Goal: Information Seeking & Learning: Learn about a topic

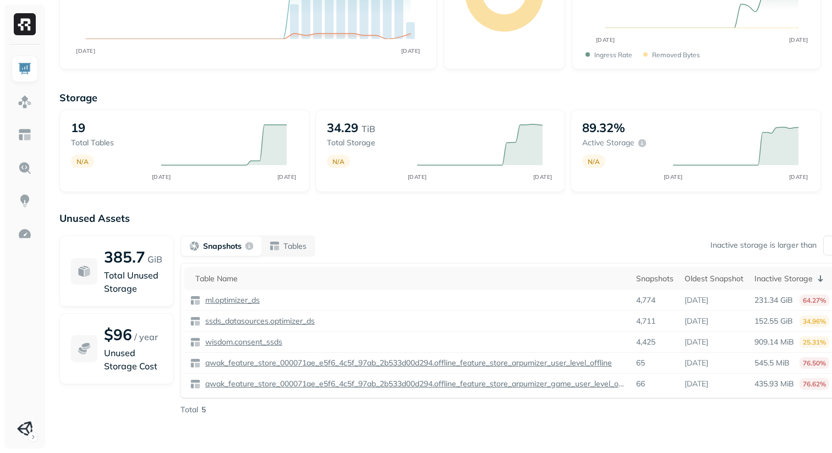
scroll to position [151, 0]
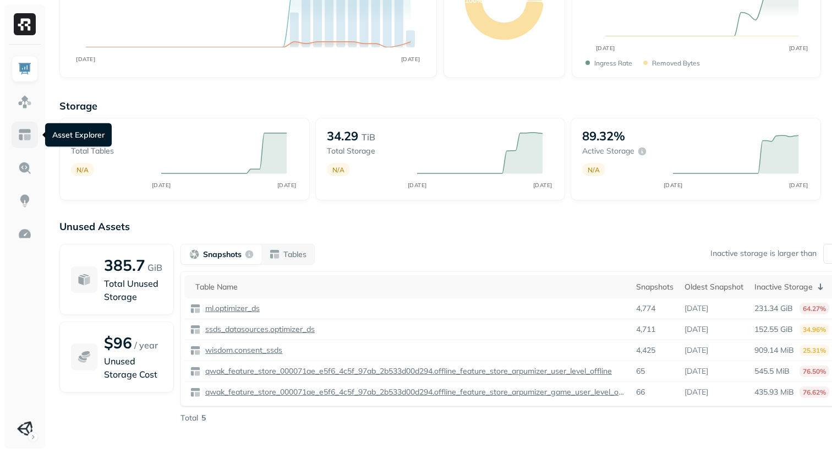
click at [18, 144] on link at bounding box center [25, 135] width 26 height 26
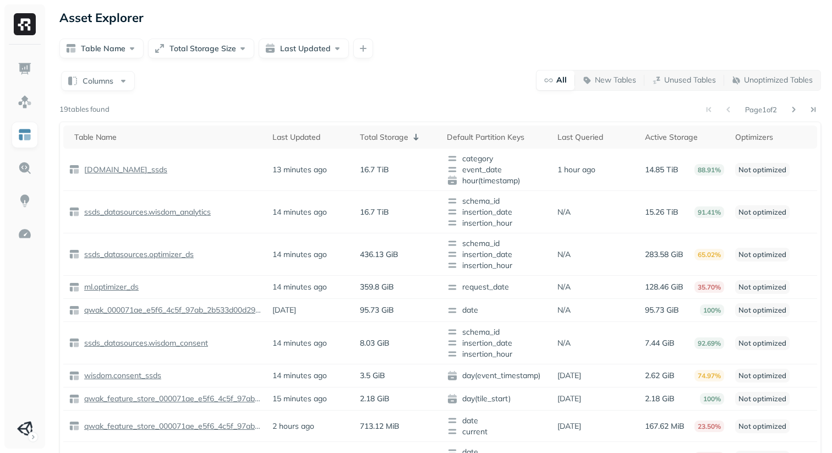
click at [495, 52] on div "Table Name Total Storage Size Last Updated" at bounding box center [440, 49] width 762 height 20
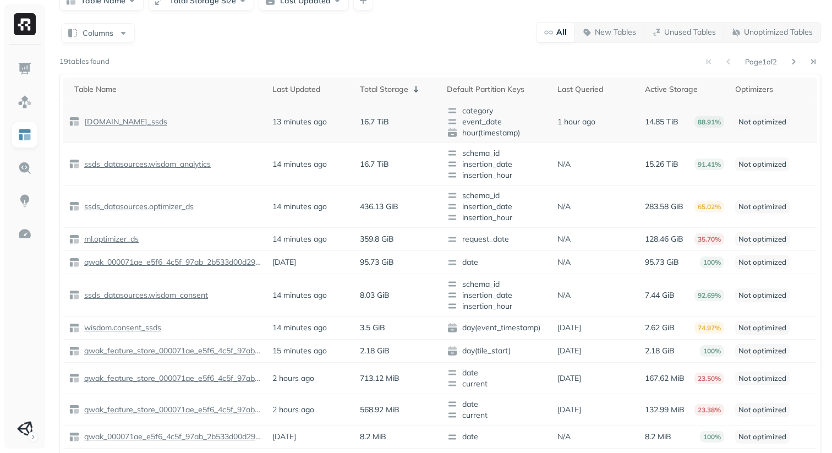
scroll to position [44, 0]
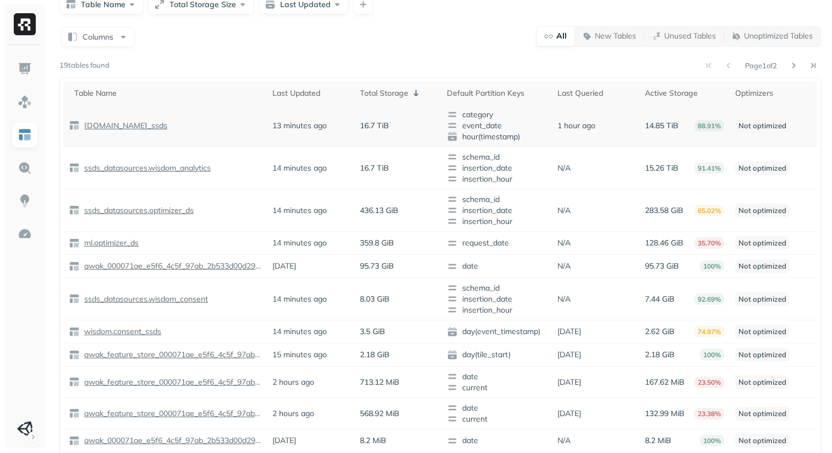
click at [154, 125] on p "[DOMAIN_NAME]_ssds" at bounding box center [124, 126] width 85 height 10
click at [169, 167] on p "ssds_datasources.wisdom_analytics" at bounding box center [146, 168] width 129 height 10
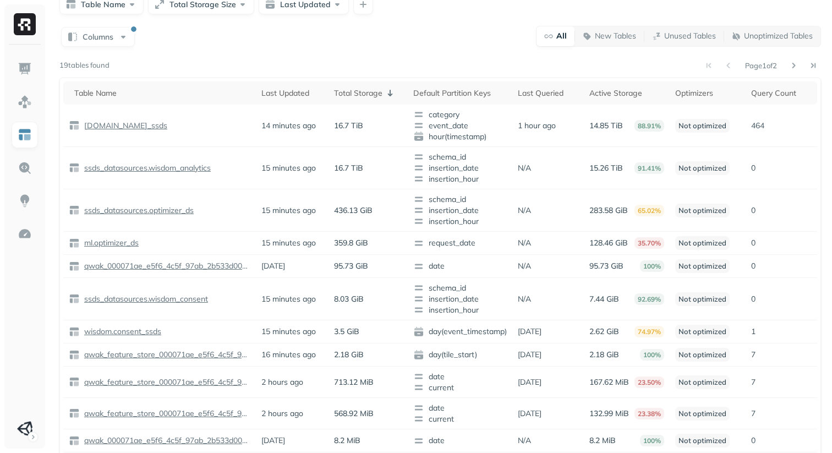
click at [333, 44] on div "Columns All New Tables Unused Tables Unoptimized Tables" at bounding box center [440, 35] width 762 height 21
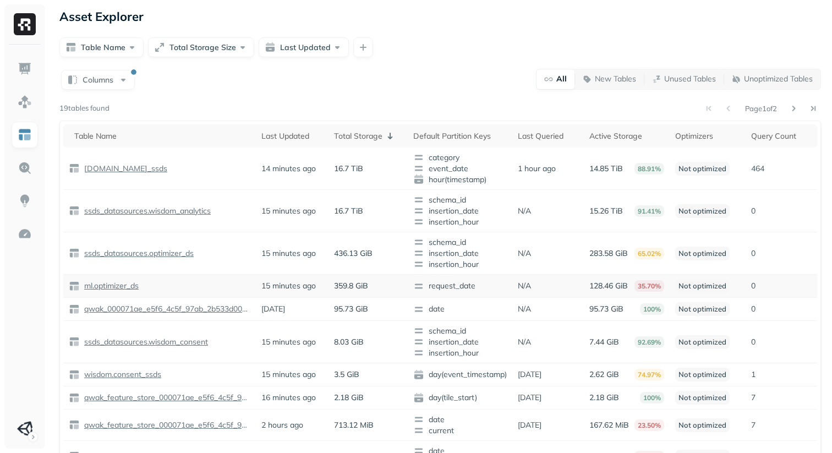
scroll to position [0, 0]
click at [395, 57] on div "Table Name Total Storage Size Last Updated" at bounding box center [440, 49] width 762 height 20
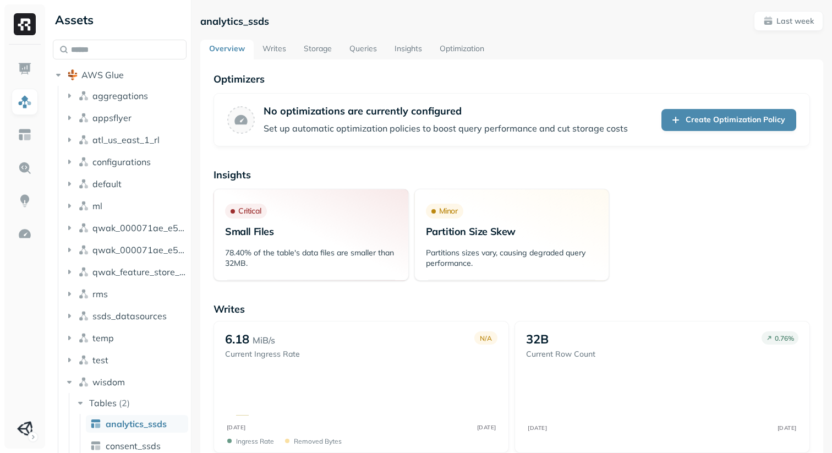
scroll to position [34, 0]
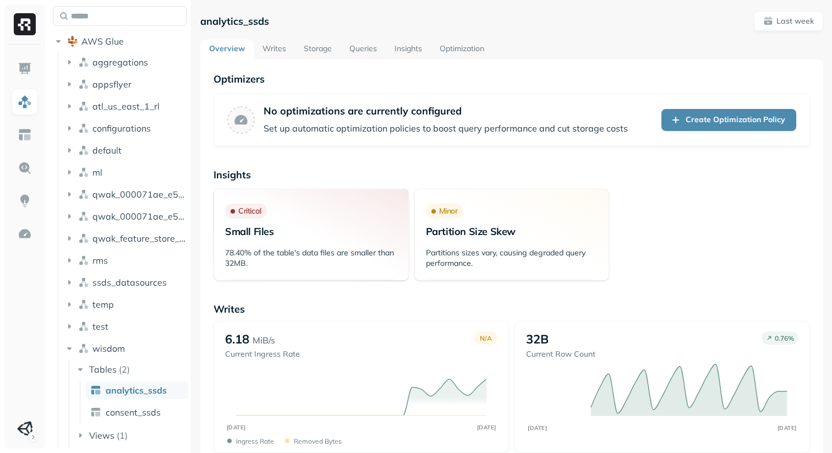
click at [318, 51] on link "Storage" at bounding box center [318, 50] width 46 height 20
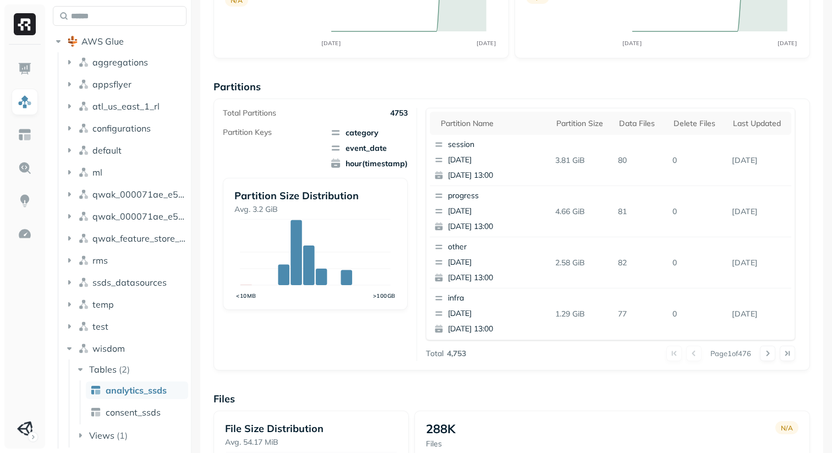
scroll to position [389, 0]
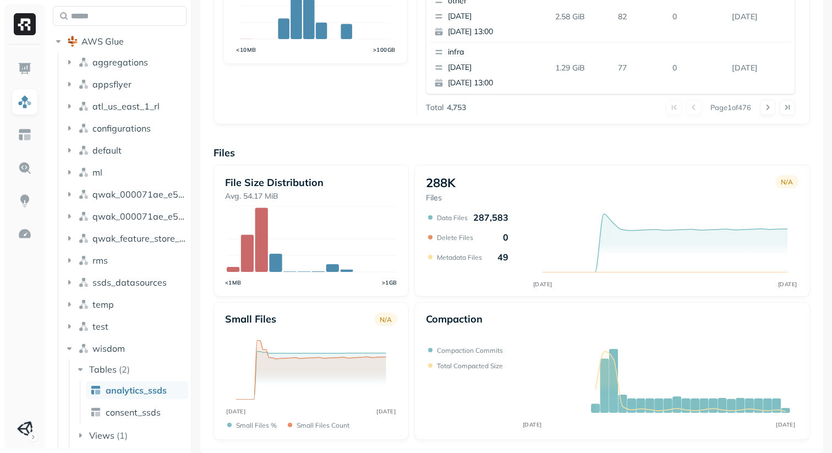
click at [412, 259] on div "File Size Distribution Avg. 54.17 MiB <1MB >1GB 288K Files N/A AUG [DATE] Data …" at bounding box center [512, 302] width 597 height 275
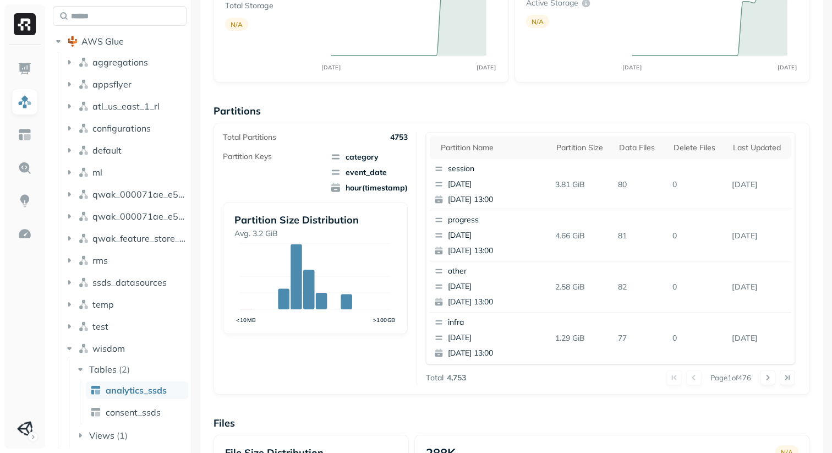
scroll to position [0, 0]
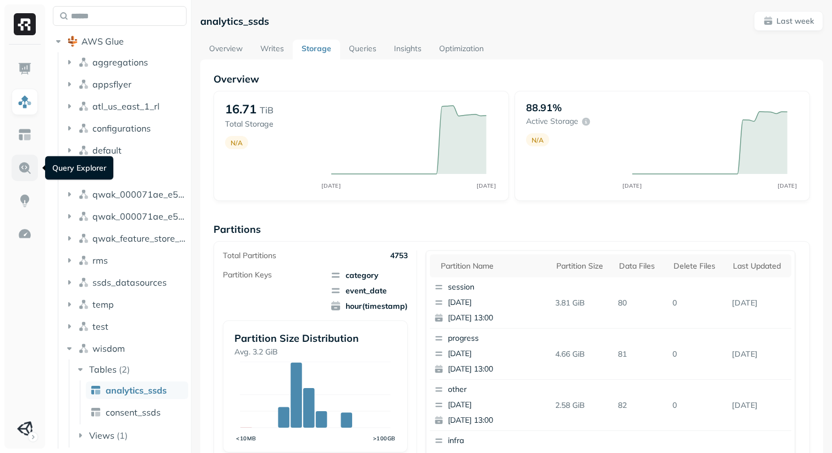
click at [27, 168] on img at bounding box center [25, 168] width 14 height 14
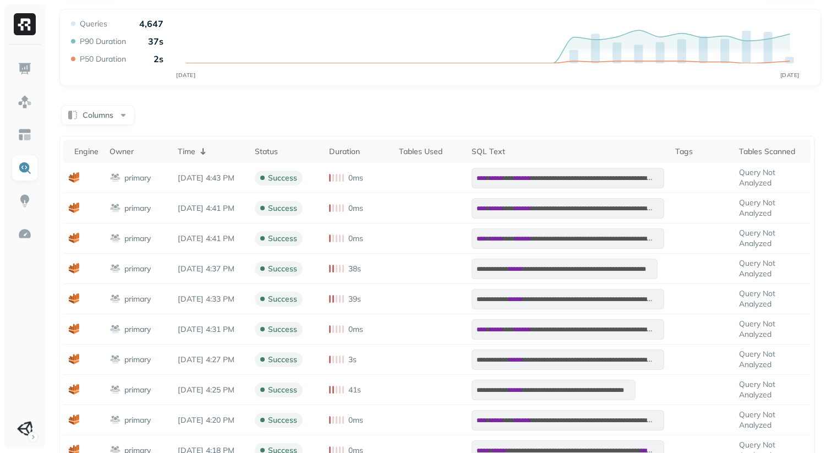
scroll to position [73, 0]
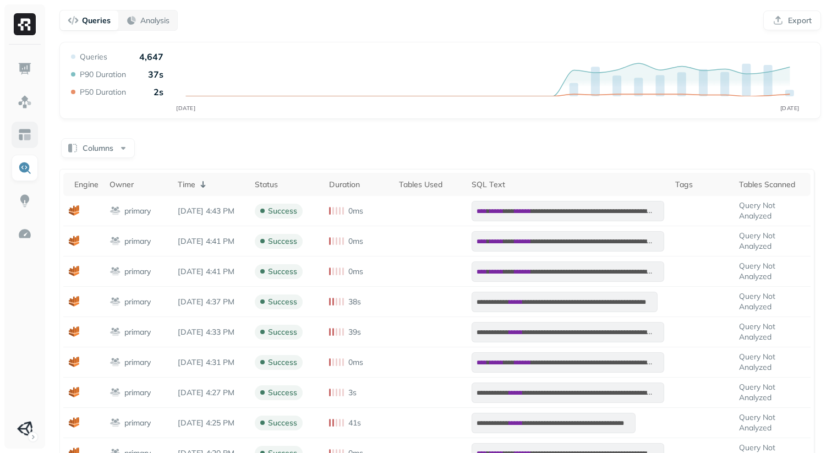
click at [20, 122] on link at bounding box center [25, 135] width 26 height 26
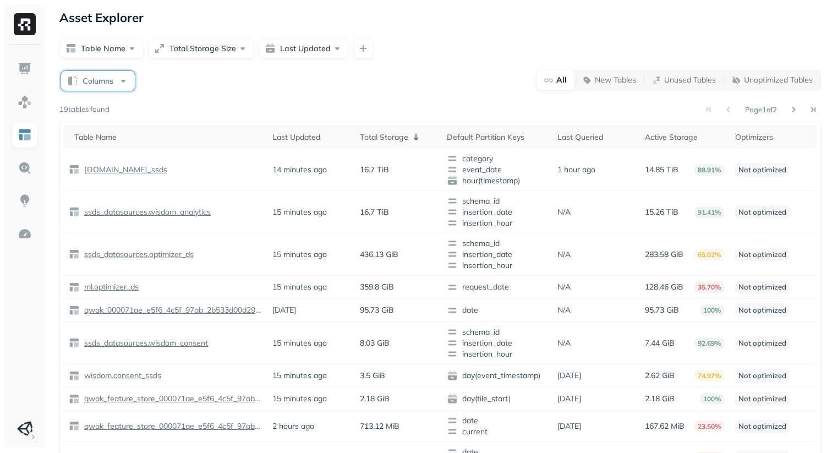
click at [106, 85] on button "Columns" at bounding box center [98, 81] width 74 height 20
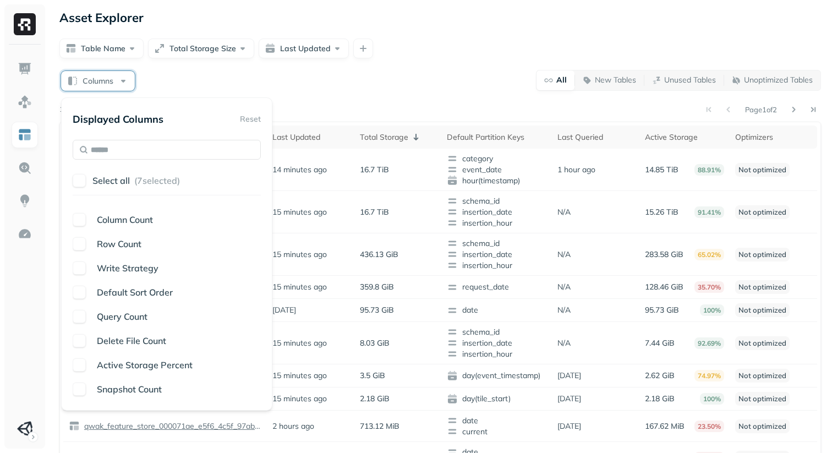
scroll to position [218, 0]
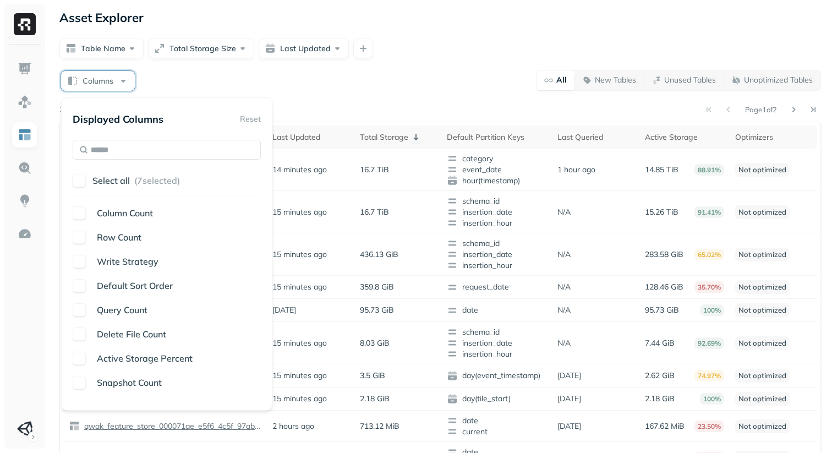
click at [80, 305] on button "button" at bounding box center [79, 309] width 13 height 13
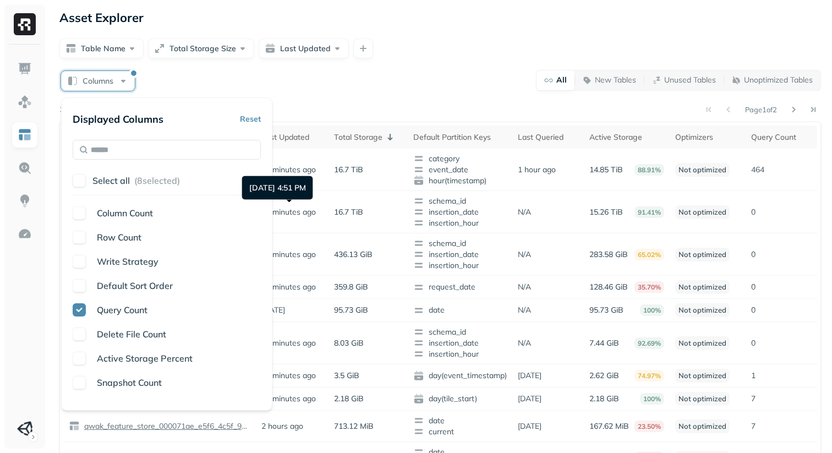
click at [403, 106] on div "Page 1 of 2" at bounding box center [466, 109] width 712 height 15
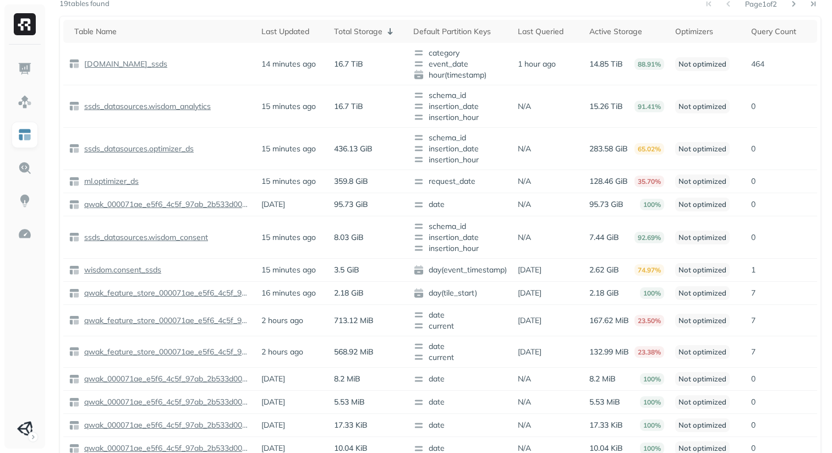
scroll to position [0, 0]
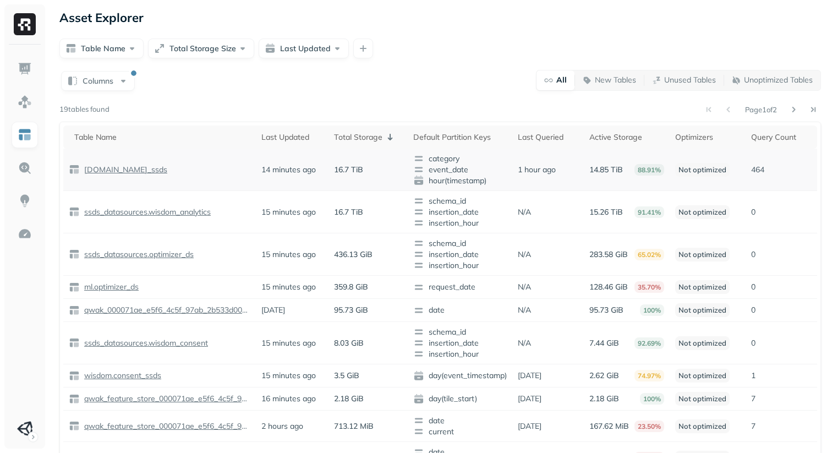
click at [114, 171] on p "[DOMAIN_NAME]_ssds" at bounding box center [124, 170] width 85 height 10
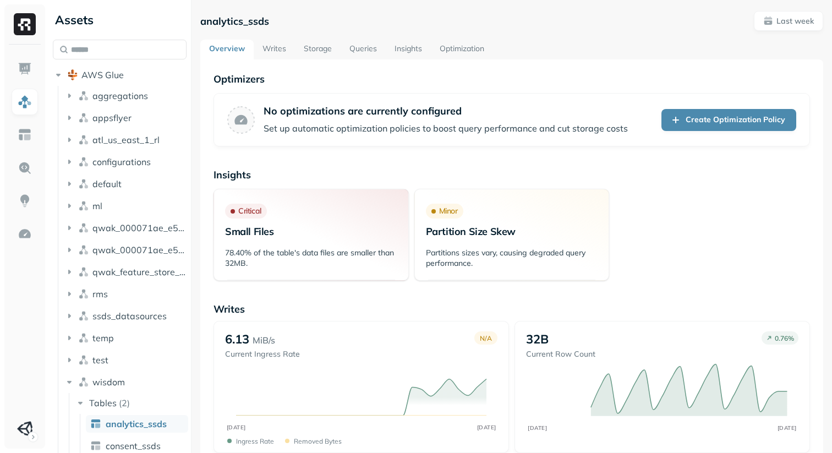
scroll to position [34, 0]
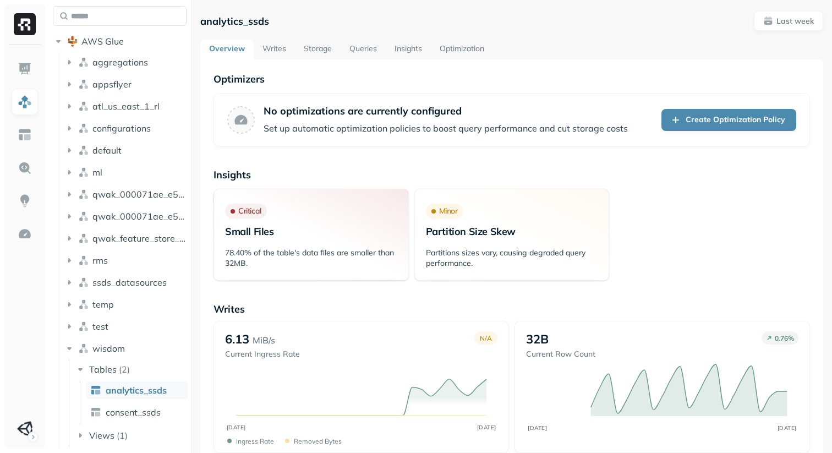
click at [373, 44] on link "Queries" at bounding box center [363, 50] width 45 height 20
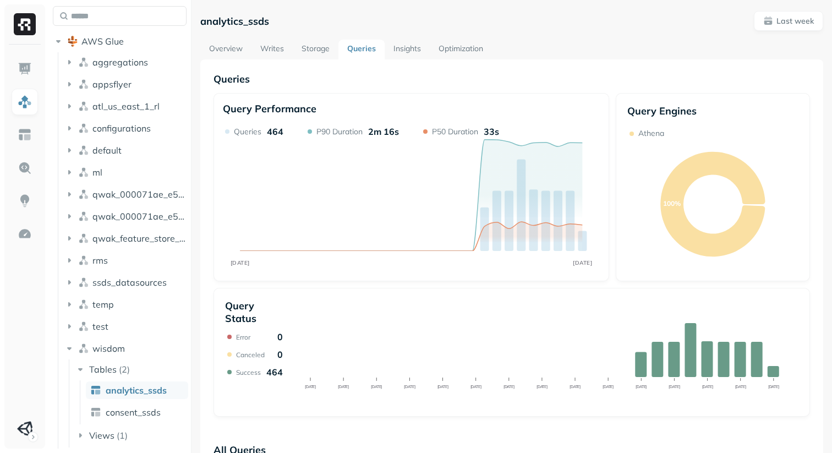
click at [314, 57] on link "Storage" at bounding box center [316, 50] width 46 height 20
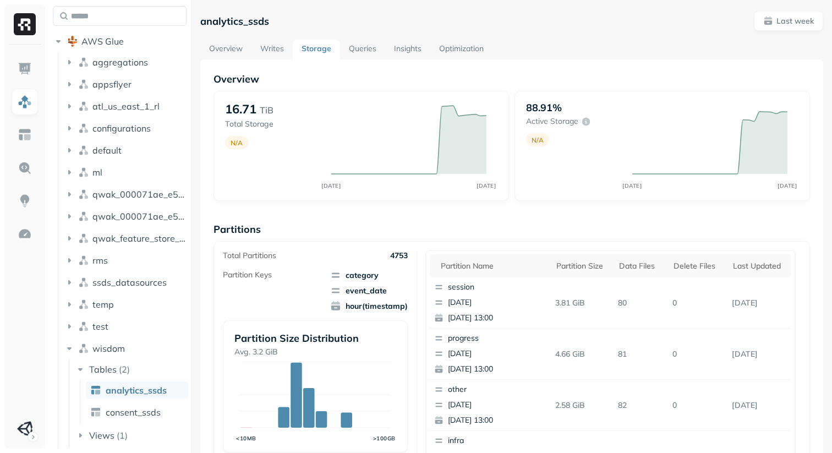
click at [349, 51] on link "Queries" at bounding box center [362, 50] width 45 height 20
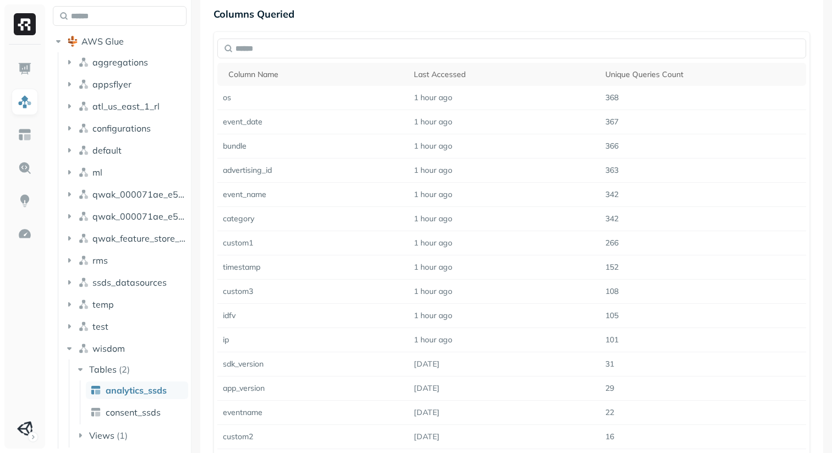
scroll to position [1011, 0]
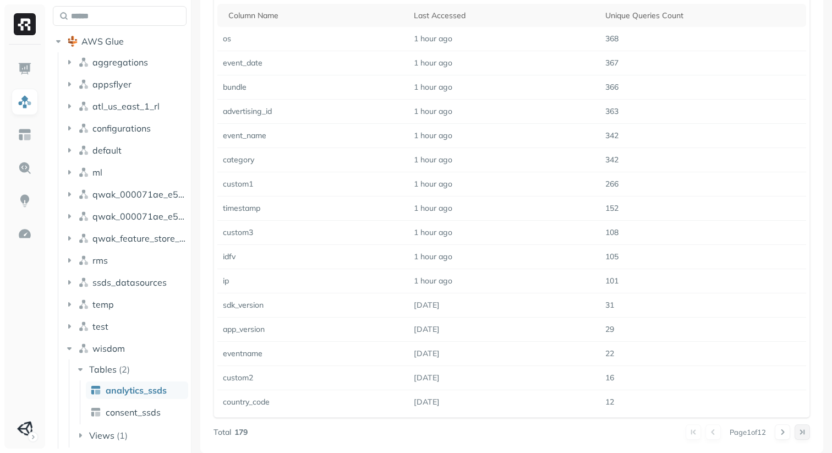
click at [807, 430] on button at bounding box center [802, 431] width 15 height 15
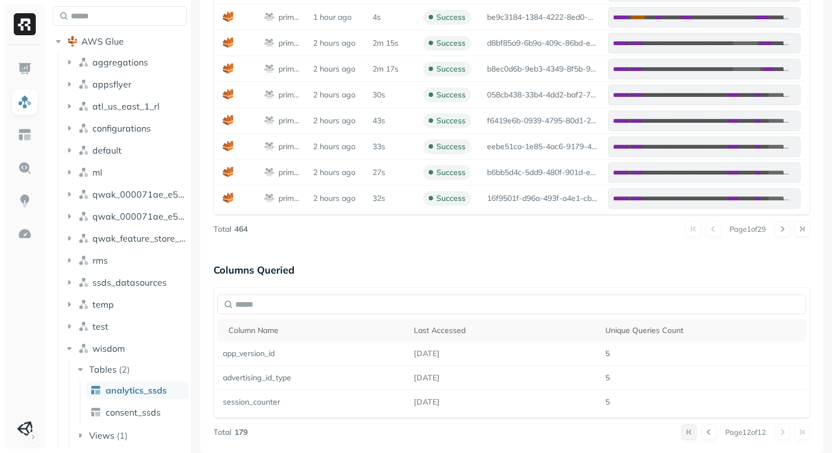
click at [687, 432] on button at bounding box center [688, 431] width 15 height 15
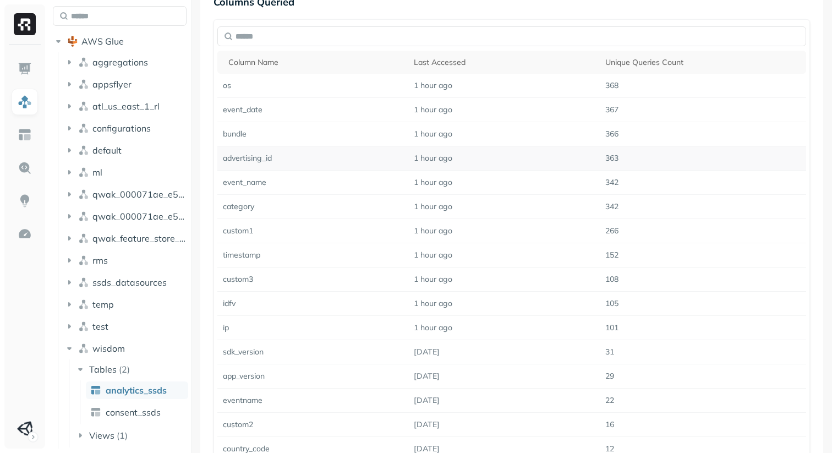
scroll to position [964, 0]
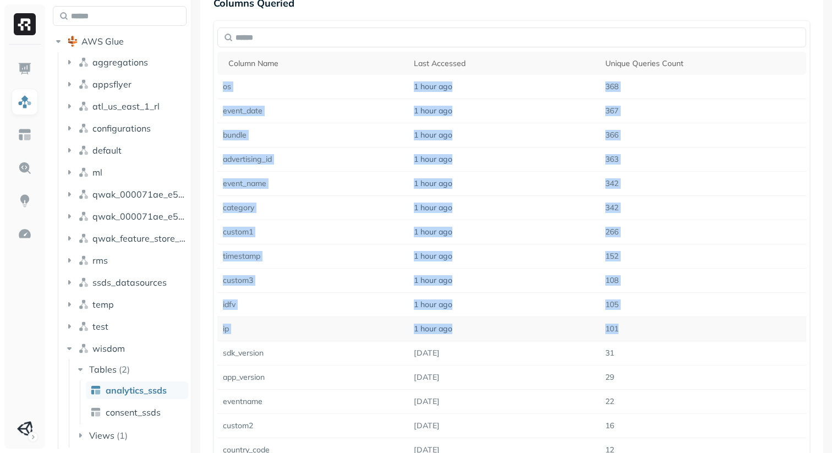
drag, startPoint x: 220, startPoint y: 79, endPoint x: 644, endPoint y: 337, distance: 496.3
click at [644, 337] on tbody "os 1 hour ago 368 event_date 1 hour ago 367 bundle 1 hour ago 366 advertising_i…" at bounding box center [511, 268] width 589 height 387
click at [644, 337] on td "101" at bounding box center [703, 329] width 206 height 24
drag, startPoint x: 644, startPoint y: 337, endPoint x: 231, endPoint y: 79, distance: 487.3
click at [231, 79] on tbody "os 1 hour ago 368 event_date 1 hour ago 367 bundle 1 hour ago 366 advertising_i…" at bounding box center [511, 268] width 589 height 387
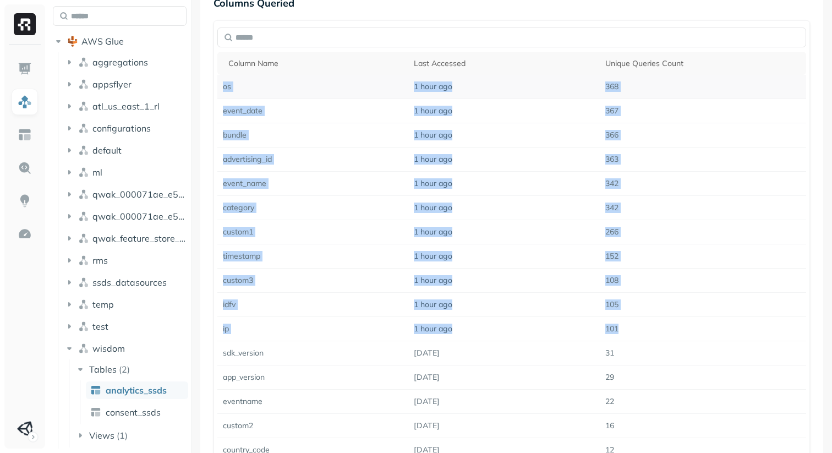
click at [231, 79] on td "os" at bounding box center [312, 87] width 191 height 24
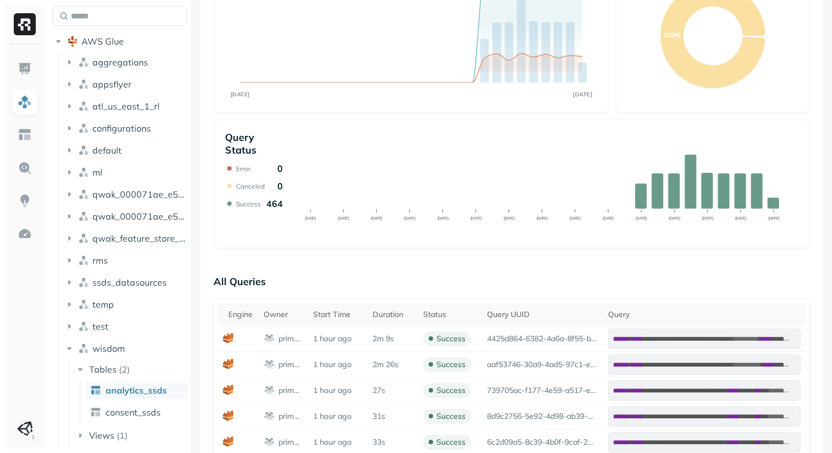
scroll to position [0, 0]
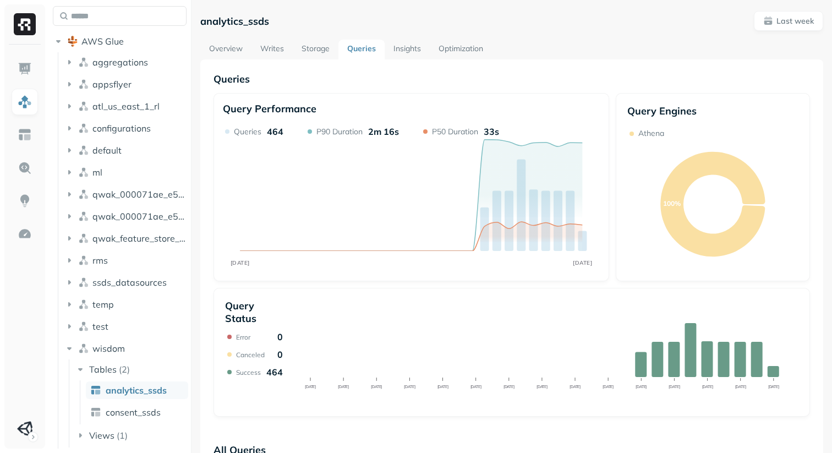
click at [223, 46] on link "Overview" at bounding box center [225, 50] width 51 height 20
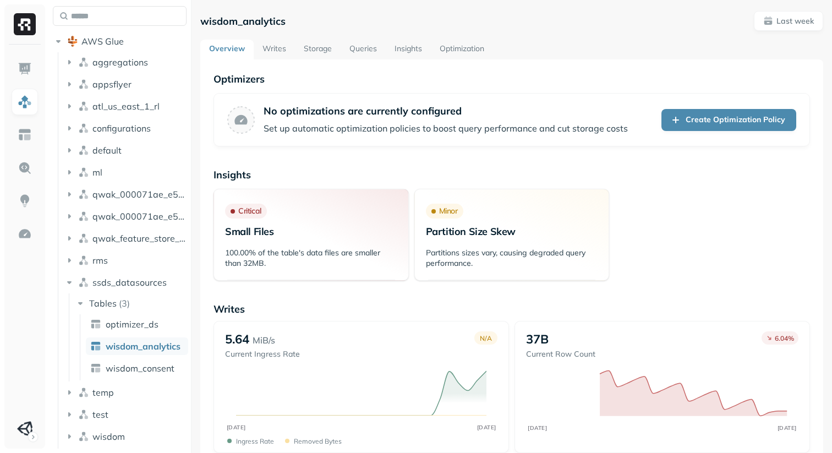
click at [319, 40] on link "Storage" at bounding box center [318, 50] width 46 height 20
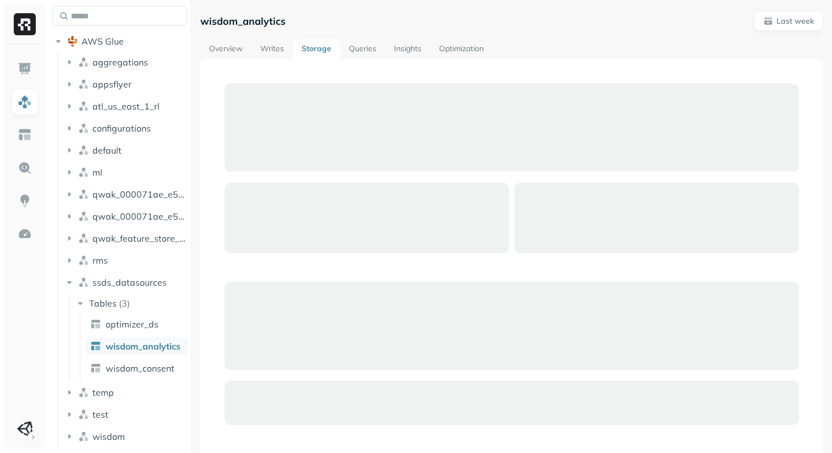
click at [317, 51] on link "Storage" at bounding box center [316, 50] width 47 height 20
